Goal: Download file/media

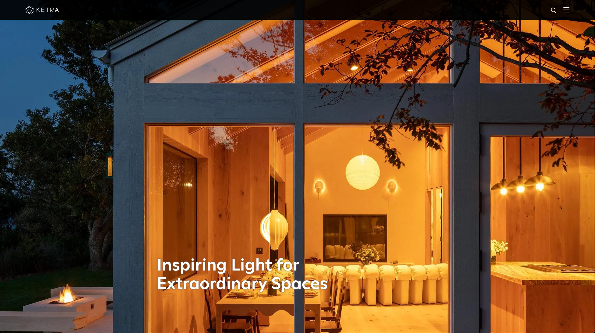
click at [569, 5] on div at bounding box center [297, 10] width 544 height 20
click at [570, 8] on img at bounding box center [567, 9] width 6 height 5
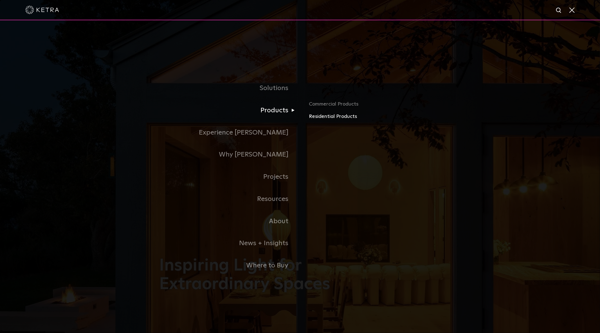
click at [316, 116] on link "Residential Products" at bounding box center [375, 116] width 132 height 8
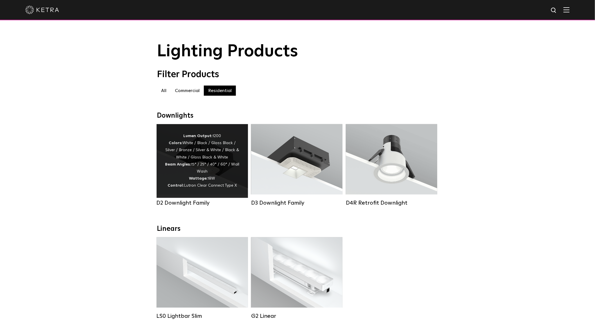
click at [187, 184] on div "Lumen Output: 1200 Colors: White / Black / Gloss Black / Silver / Bronze / Silv…" at bounding box center [202, 160] width 75 height 57
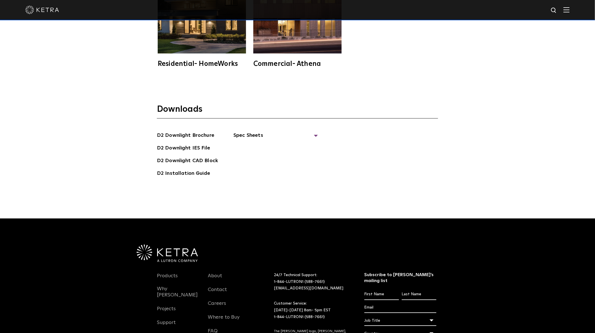
scroll to position [1762, 0]
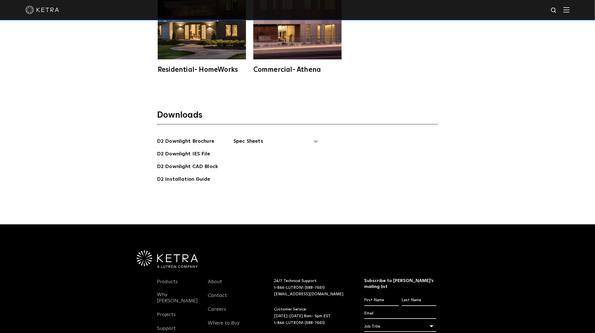
click at [314, 137] on span "Spec Sheets" at bounding box center [275, 143] width 84 height 12
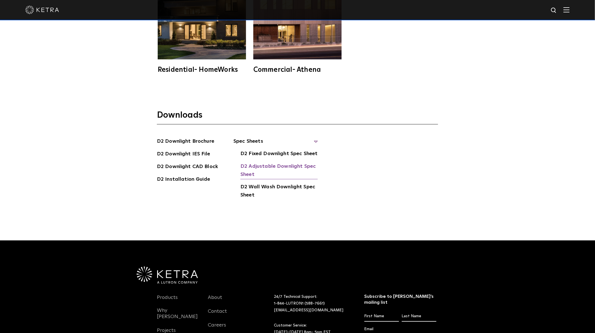
click at [302, 162] on link "D2 Adjustable Downlight Spec Sheet" at bounding box center [278, 170] width 77 height 17
